Goal: Task Accomplishment & Management: Manage account settings

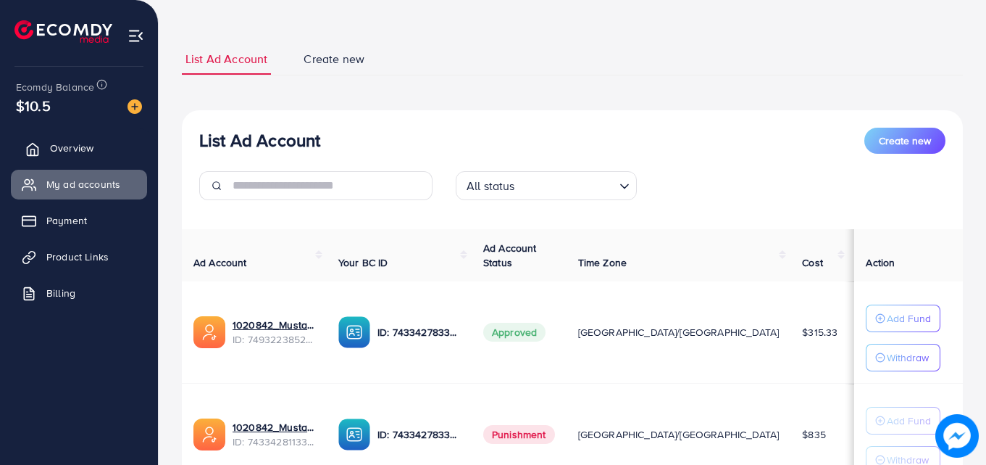
scroll to position [72, 0]
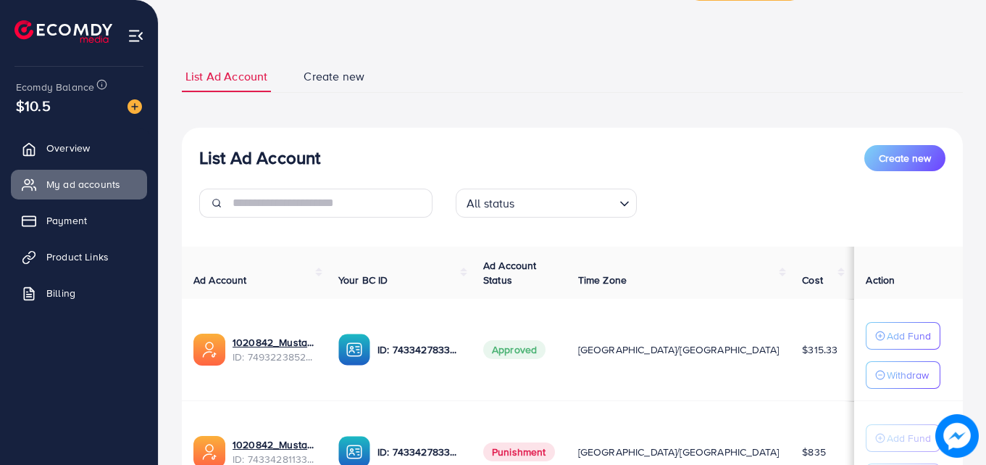
scroll to position [44, 0]
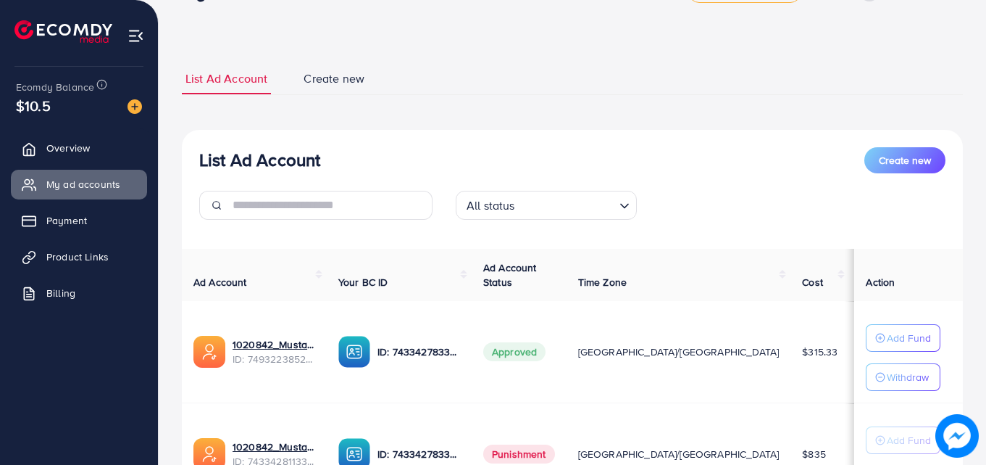
click at [493, 103] on div "List Ad Account Create new List Ad Account Create new All status Loading... Ad …" at bounding box center [572, 316] width 781 height 506
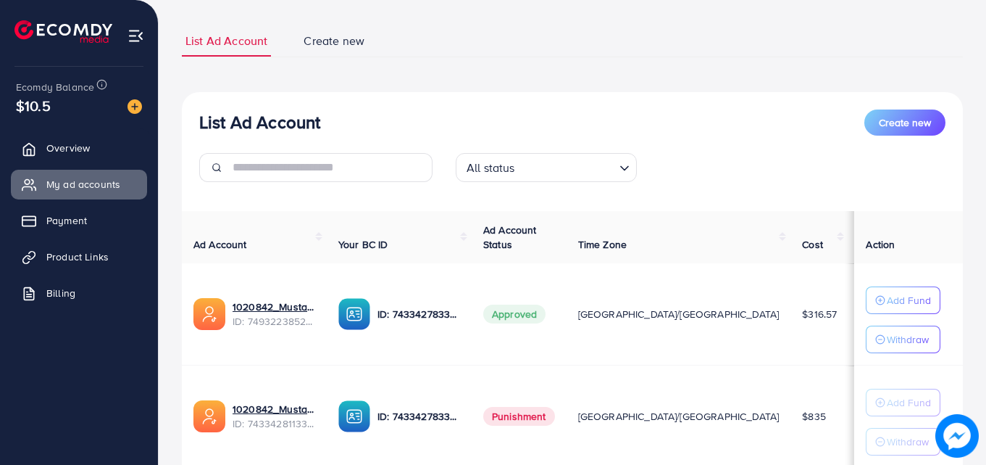
scroll to position [72, 0]
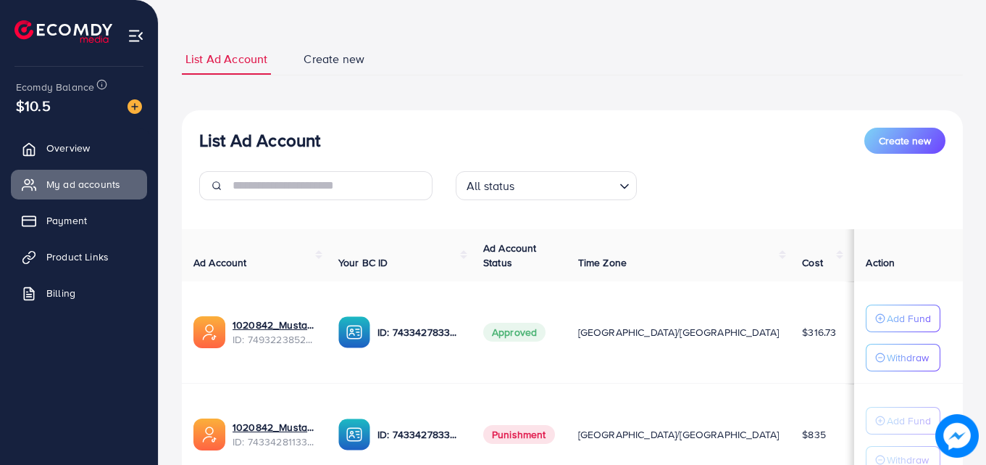
scroll to position [72, 0]
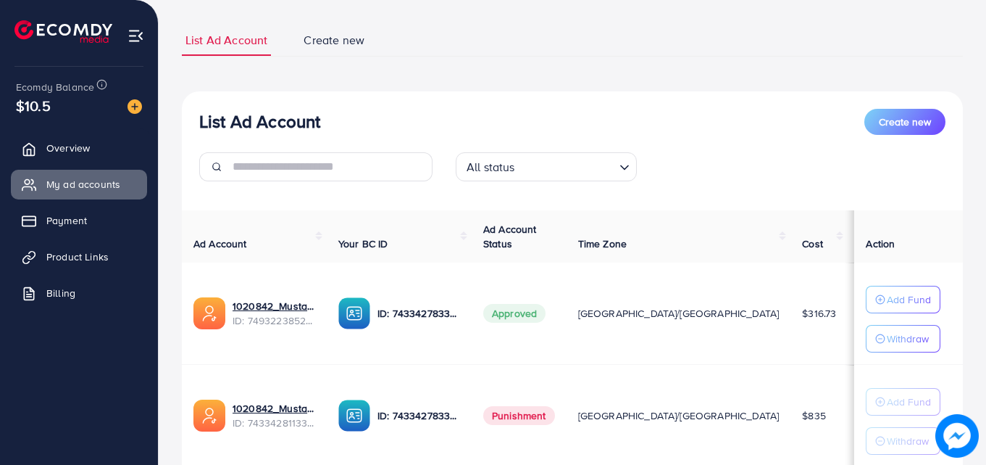
scroll to position [44, 0]
